Goal: Find specific page/section: Locate a particular part of the current website

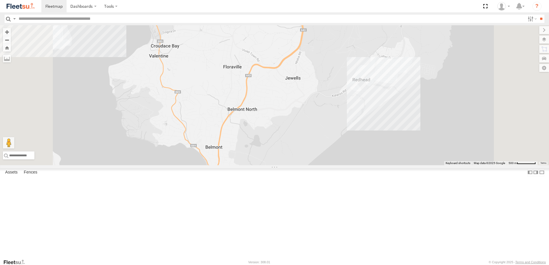
scroll to position [115, 0]
click at [0, 0] on div "Cardiff Utes" at bounding box center [0, 0] width 0 height 0
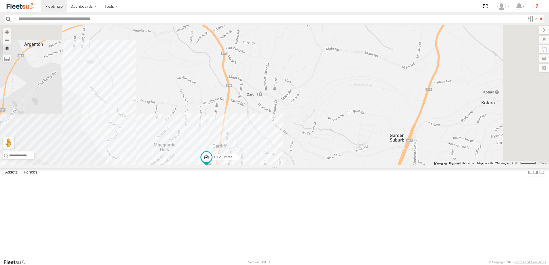
drag, startPoint x: 417, startPoint y: 113, endPoint x: 378, endPoint y: 205, distance: 99.8
click at [377, 165] on div "CX2 Express Ute" at bounding box center [274, 95] width 549 height 140
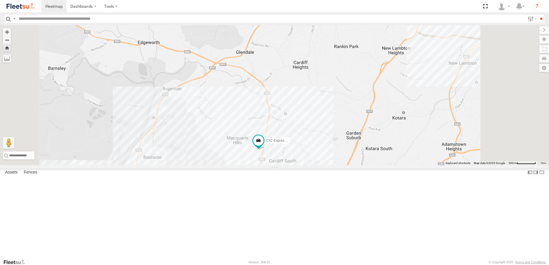
click at [221, 138] on div "CX2 Express Ute" at bounding box center [274, 95] width 549 height 140
click at [0, 0] on div "CX2 Express Ute" at bounding box center [0, 0] width 0 height 0
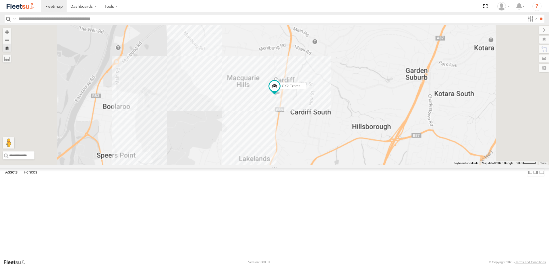
click at [0, 0] on div "CX2 Express Ute" at bounding box center [0, 0] width 0 height 0
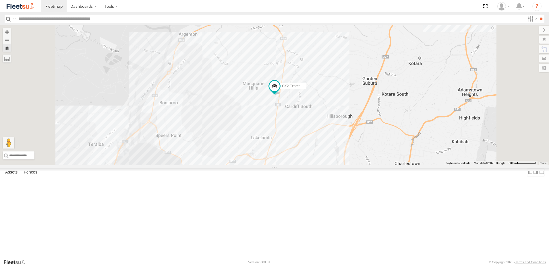
click at [0, 0] on div "CX2 Express Ute" at bounding box center [0, 0] width 0 height 0
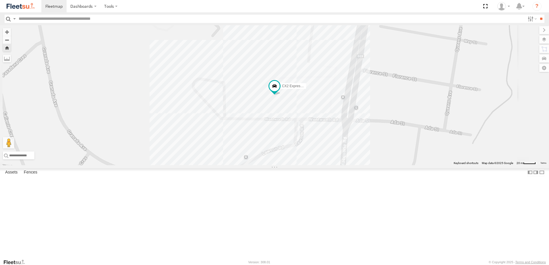
click at [0, 0] on div "CX2 Express Ute" at bounding box center [0, 0] width 0 height 0
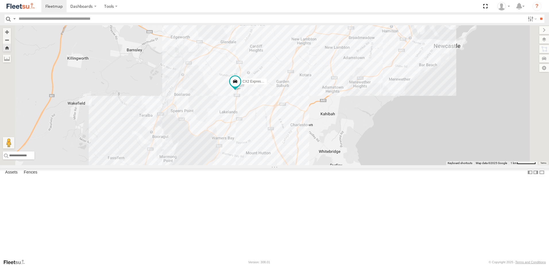
click at [11, 50] on button "Zoom Home" at bounding box center [7, 48] width 8 height 8
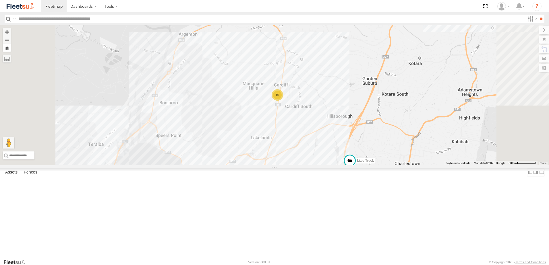
click at [11, 50] on button "Zoom Home" at bounding box center [7, 48] width 8 height 8
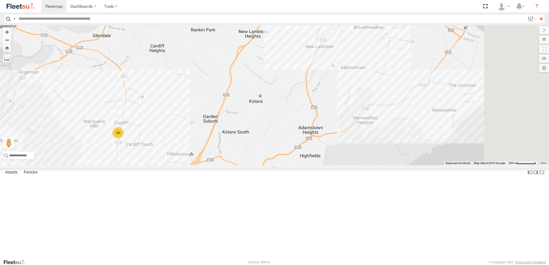
drag, startPoint x: 340, startPoint y: 94, endPoint x: 179, endPoint y: 132, distance: 165.7
click at [179, 132] on div "10 Little Truck" at bounding box center [274, 95] width 549 height 140
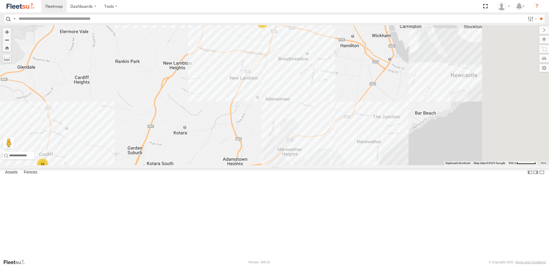
drag, startPoint x: 305, startPoint y: 114, endPoint x: 227, endPoint y: 144, distance: 83.8
click at [228, 145] on div "10 Little Truck 5 B3 Transfer Truck LX1 Express Ute" at bounding box center [274, 95] width 549 height 140
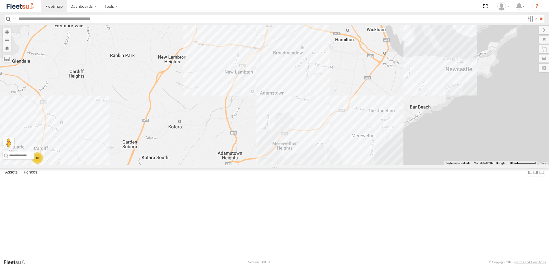
click at [296, 136] on div "10 Little Truck 5 B3 Transfer Truck LX1 Express Ute" at bounding box center [274, 95] width 549 height 140
click at [278, 154] on div "10 Little Truck 5 B3 Transfer Truck LX1 Express Ute BID:60378 - SON: 1938698 0" at bounding box center [274, 95] width 549 height 140
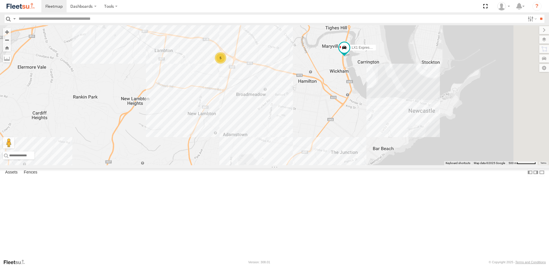
drag, startPoint x: 379, startPoint y: 102, endPoint x: 343, endPoint y: 145, distance: 55.5
click at [343, 145] on div "10 Little Truck 5 B3 Transfer Truck LX1 Express Ute" at bounding box center [274, 95] width 549 height 140
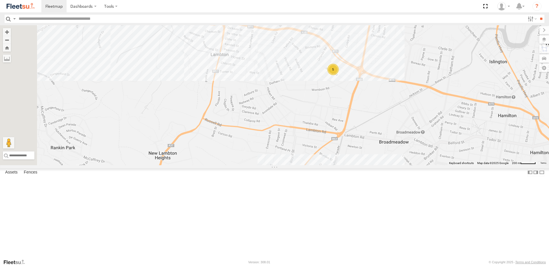
drag, startPoint x: 237, startPoint y: 125, endPoint x: 268, endPoint y: 148, distance: 38.5
click at [268, 149] on div "Little Truck B3 Transfer Truck LX1 Express Ute 5" at bounding box center [274, 95] width 549 height 140
drag, startPoint x: 374, startPoint y: 120, endPoint x: 295, endPoint y: 120, distance: 78.4
click at [295, 120] on div "Little Truck B3 Transfer Truck LX1 Express Ute 5" at bounding box center [274, 95] width 549 height 140
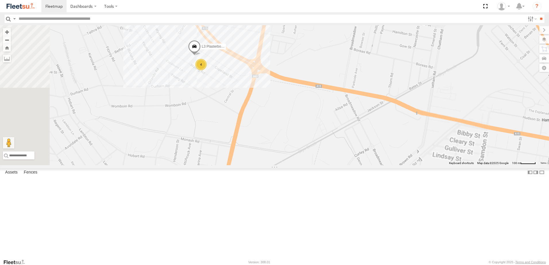
drag, startPoint x: 278, startPoint y: 117, endPoint x: 297, endPoint y: 115, distance: 19.0
click at [297, 115] on div "Little Truck B3 Transfer Truck LX1 Express Ute 4 L3 Plasterboard Truck" at bounding box center [274, 95] width 549 height 140
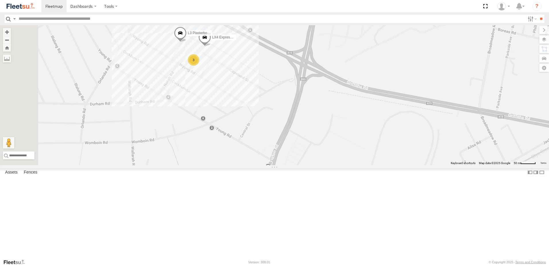
drag, startPoint x: 287, startPoint y: 114, endPoint x: 305, endPoint y: 113, distance: 18.4
click at [305, 113] on div "Little Truck B3 Transfer Truck LX1 Express Ute L3 Plasterboard Truck 3 LX4 Expr…" at bounding box center [274, 95] width 549 height 140
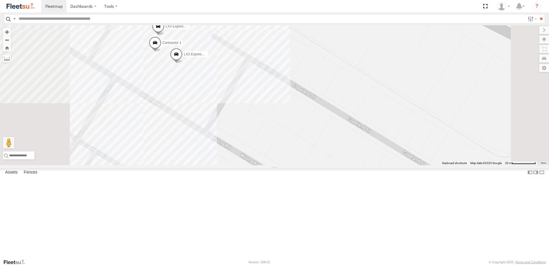
drag, startPoint x: 280, startPoint y: 116, endPoint x: 302, endPoint y: 141, distance: 33.2
click at [301, 142] on div "Little Truck B3 Transfer Truck LX1 Express Ute L3 Plasterboard Truck LX4 Expres…" at bounding box center [274, 95] width 549 height 140
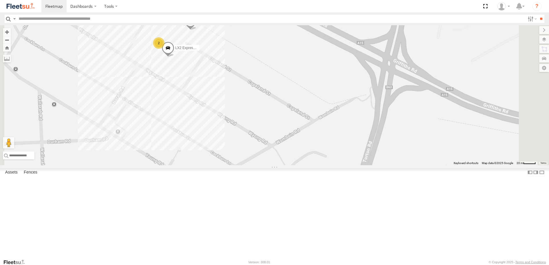
drag, startPoint x: 309, startPoint y: 135, endPoint x: 267, endPoint y: 115, distance: 46.5
click at [267, 115] on div "Little Truck B3 Transfer Truck LX1 Express Ute L3 Plasterboard Truck LX4 Expres…" at bounding box center [274, 95] width 549 height 140
